Goal: Task Accomplishment & Management: Manage account settings

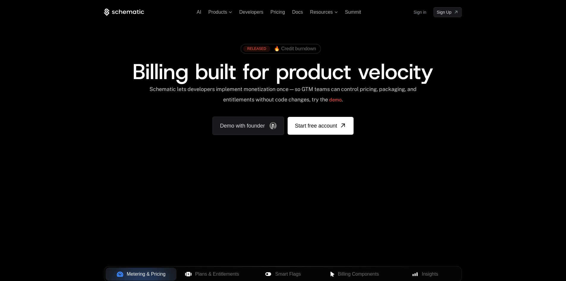
click at [425, 14] on link "Sign in" at bounding box center [420, 12] width 13 height 10
click at [247, 18] on div "RELEASED 🔥 Credit burndown Billing built for product velocity Schematic lets de…" at bounding box center [283, 88] width 387 height 142
click at [247, 10] on div "AI Products Developers Pricing Docs Resources Summit Sign in Sign Up" at bounding box center [283, 12] width 358 height 10
click at [247, 11] on span "Developers" at bounding box center [251, 12] width 24 height 5
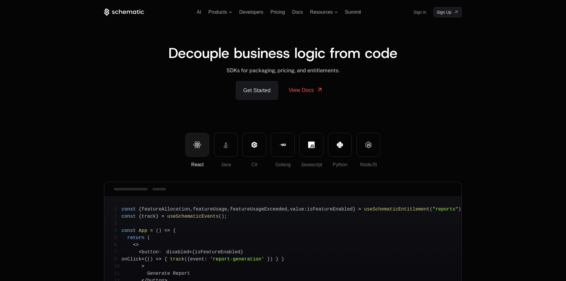
click at [200, 147] on icon at bounding box center [198, 144] width 8 height 7
click at [300, 13] on span "Docs" at bounding box center [297, 12] width 11 height 5
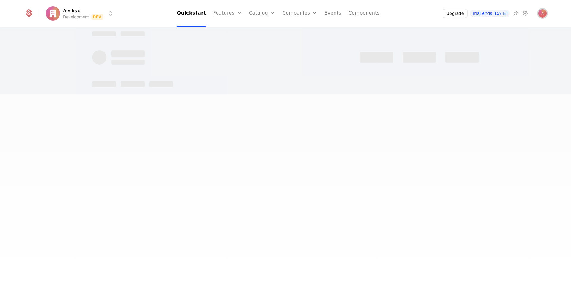
click at [544, 14] on img "Open user button" at bounding box center [542, 13] width 8 height 8
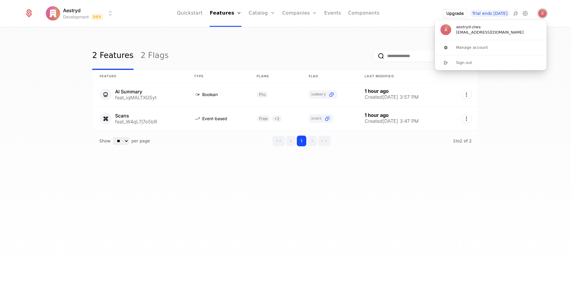
click at [541, 13] on img "Close user button" at bounding box center [542, 13] width 8 height 8
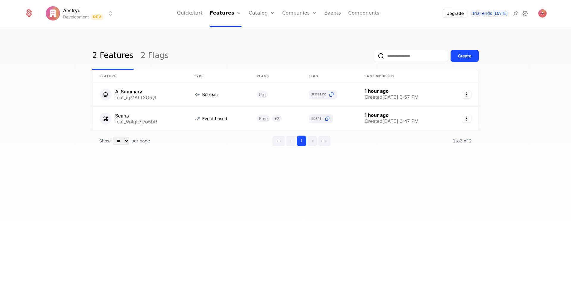
click at [527, 14] on icon at bounding box center [525, 13] width 7 height 7
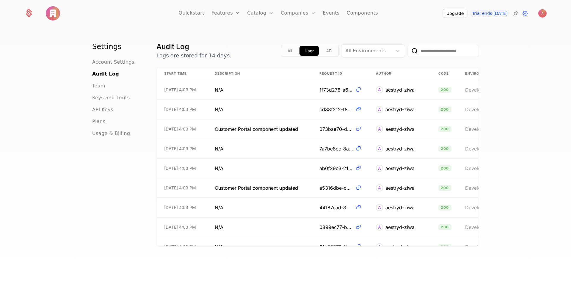
click at [111, 111] on div "API Keys" at bounding box center [117, 109] width 50 height 7
click at [100, 109] on span "API Keys" at bounding box center [102, 109] width 21 height 7
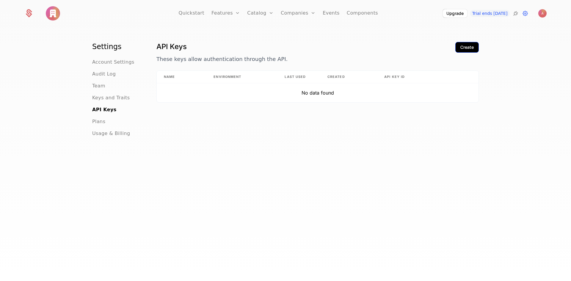
click at [471, 48] on div "Create" at bounding box center [466, 47] width 13 height 6
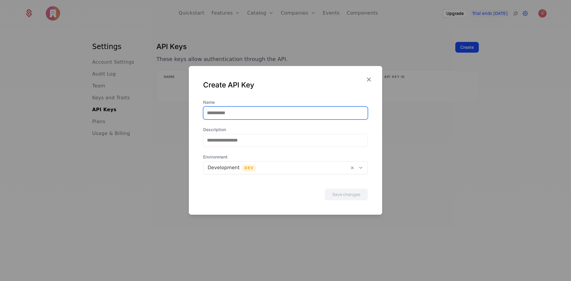
click at [273, 114] on input "Name" at bounding box center [285, 113] width 164 height 12
type input "******"
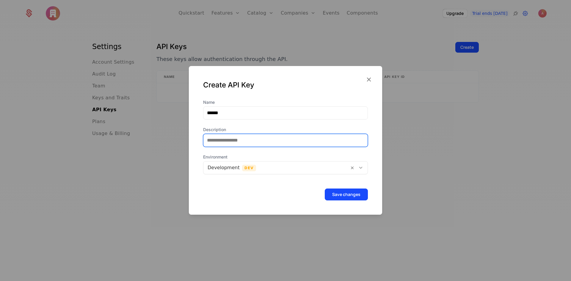
click at [230, 140] on input "Description" at bounding box center [285, 140] width 164 height 12
drag, startPoint x: 195, startPoint y: 161, endPoint x: 208, endPoint y: 164, distance: 13.0
click at [195, 161] on div "Name ****** Description Environment Development Dev Save changes" at bounding box center [285, 156] width 193 height 115
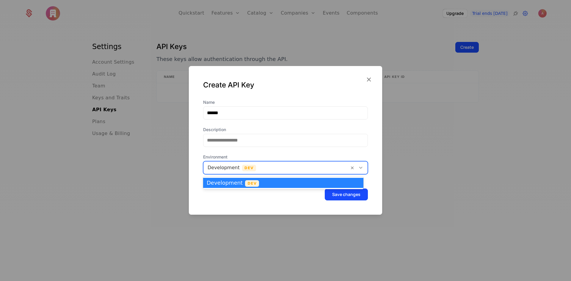
click at [255, 167] on div at bounding box center [276, 168] width 137 height 8
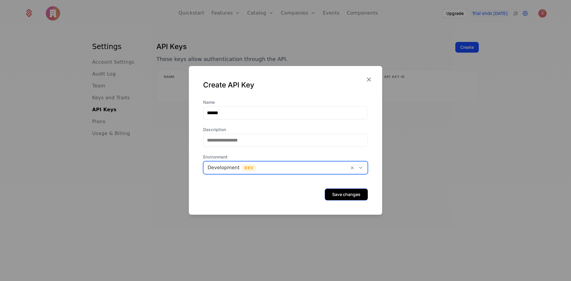
click at [332, 192] on button "Save changes" at bounding box center [346, 195] width 43 height 12
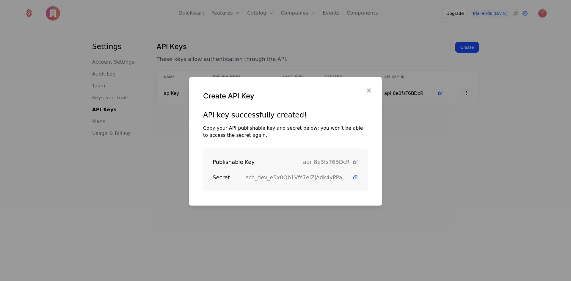
click at [352, 161] on icon at bounding box center [355, 162] width 6 height 6
click at [352, 162] on icon at bounding box center [355, 162] width 6 height 6
click at [352, 177] on icon at bounding box center [355, 177] width 6 height 6
click at [371, 45] on div at bounding box center [285, 140] width 571 height 281
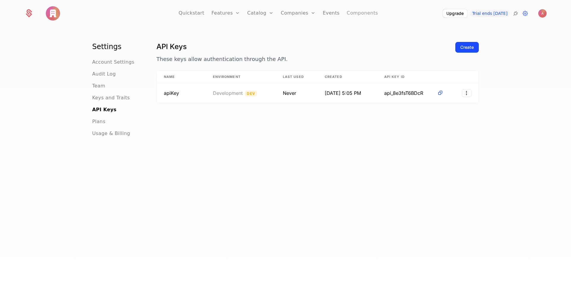
click at [359, 16] on link "Components" at bounding box center [362, 13] width 31 height 27
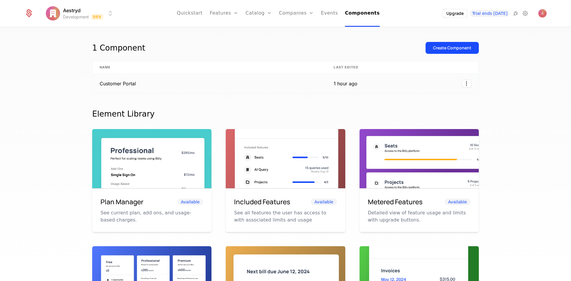
click at [375, 84] on div at bounding box center [423, 84] width 96 height 8
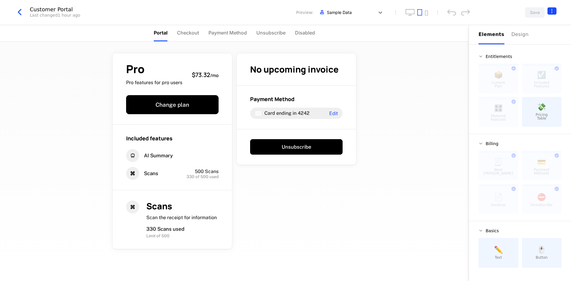
click at [550, 8] on html "Aestryd Development Dev Quickstart Features Features Flags Catalog Plans Add On…" at bounding box center [285, 140] width 571 height 281
click at [542, 48] on icon "button" at bounding box center [542, 48] width 6 height 6
click at [443, 66] on html "Aestryd Development Dev Quickstart Features Features Flags Catalog Plans Add On…" at bounding box center [285, 140] width 571 height 281
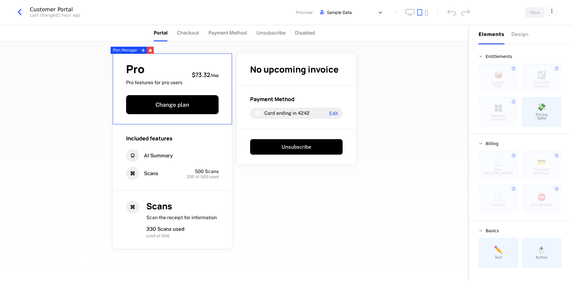
click at [21, 12] on icon "button" at bounding box center [19, 12] width 11 height 11
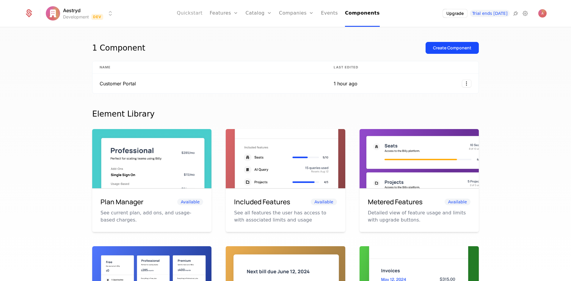
click at [202, 16] on link "Quickstart" at bounding box center [190, 13] width 26 height 27
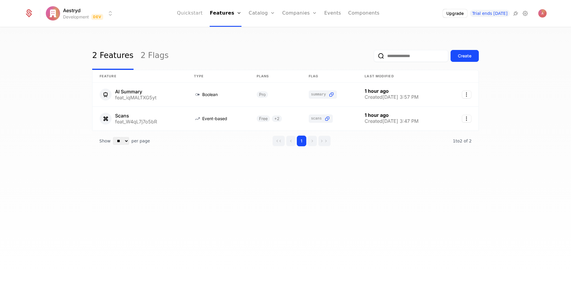
click at [198, 16] on link "Quickstart" at bounding box center [190, 13] width 26 height 27
click at [543, 13] on img "Open user button" at bounding box center [542, 13] width 8 height 8
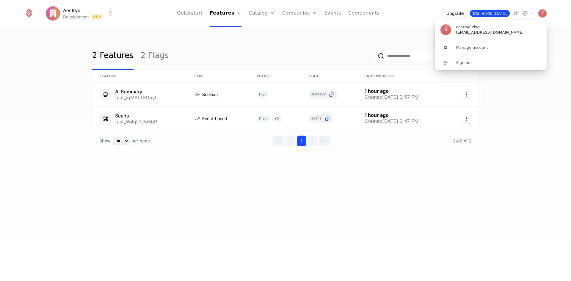
click at [497, 15] on span "Trial ends today" at bounding box center [490, 13] width 40 height 7
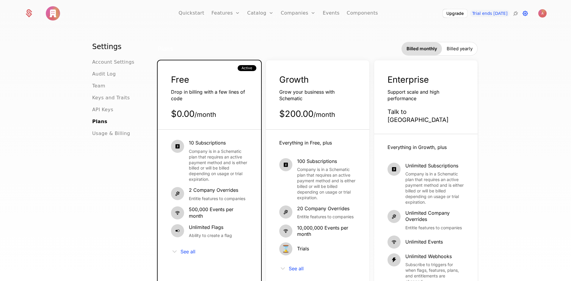
click at [526, 15] on icon at bounding box center [525, 13] width 7 height 7
